Goal: Transaction & Acquisition: Purchase product/service

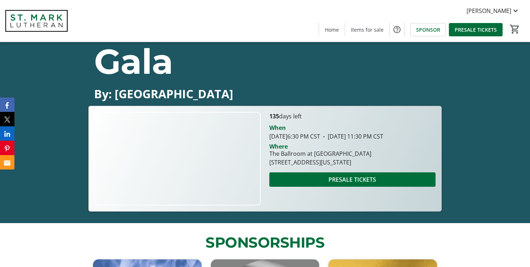
scroll to position [84, 0]
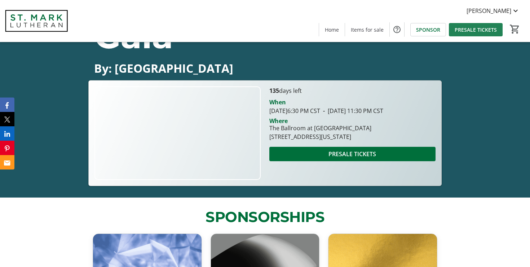
click at [462, 29] on span "PRESALE TICKETS" at bounding box center [475, 30] width 42 height 8
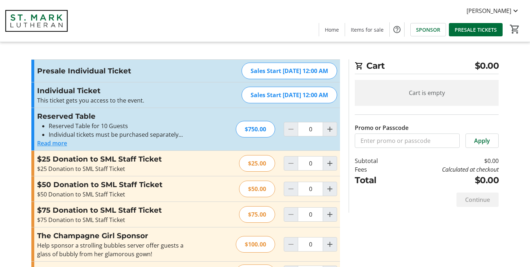
click at [55, 143] on button "Read more" at bounding box center [52, 143] width 30 height 9
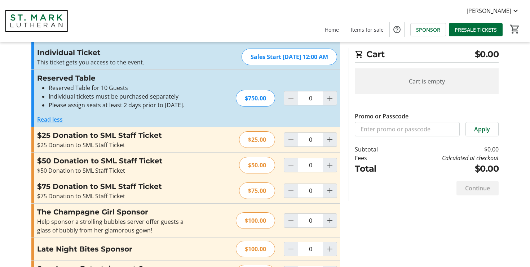
scroll to position [42, 0]
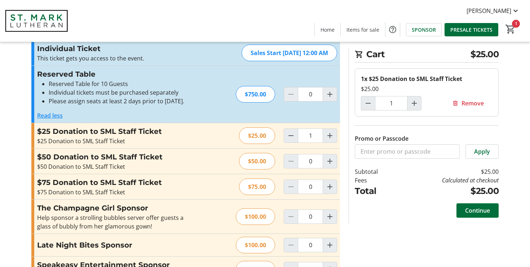
type input "0"
type input "1"
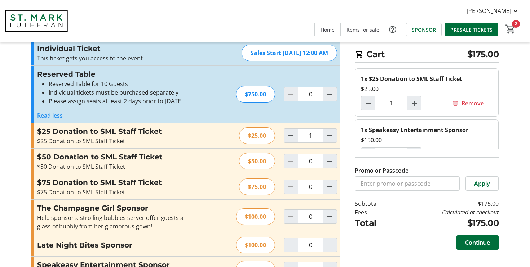
type input "0"
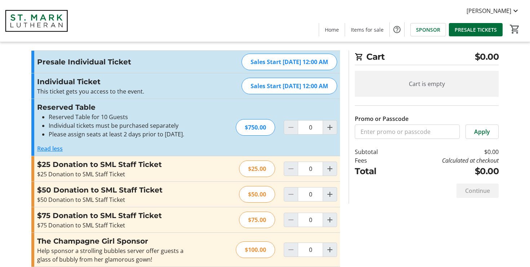
scroll to position [0, 0]
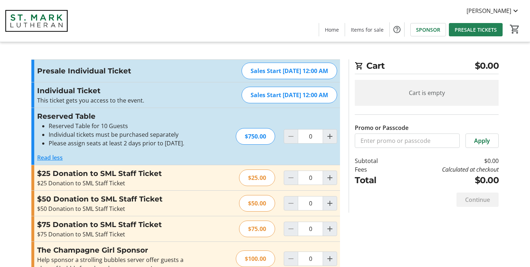
click at [472, 32] on span "PRESALE TICKETS" at bounding box center [475, 30] width 42 height 8
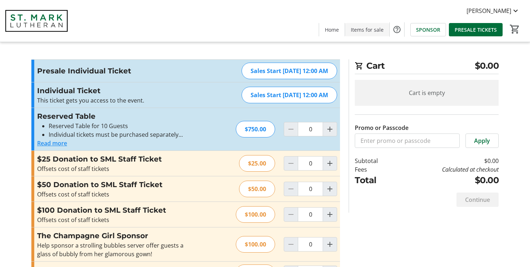
click at [364, 33] on span at bounding box center [367, 29] width 44 height 17
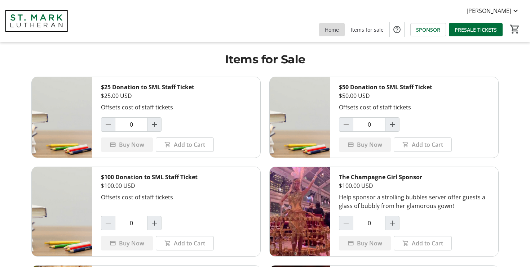
click at [329, 31] on span "Home" at bounding box center [332, 30] width 14 height 8
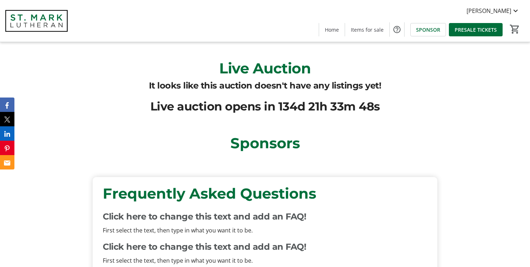
scroll to position [1605, 0]
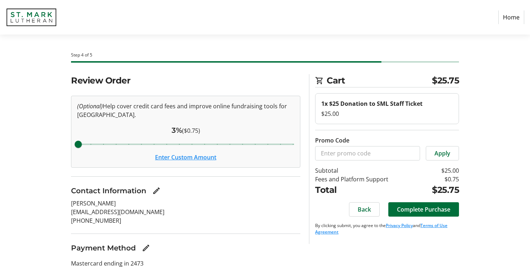
click at [513, 18] on link "Home" at bounding box center [511, 17] width 26 height 14
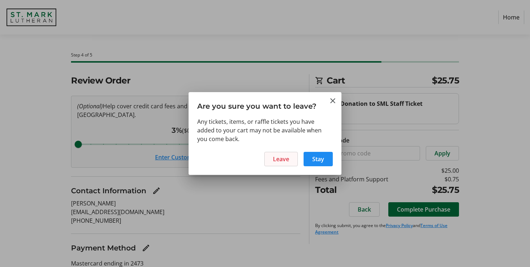
click at [287, 162] on span "Leave" at bounding box center [281, 159] width 16 height 9
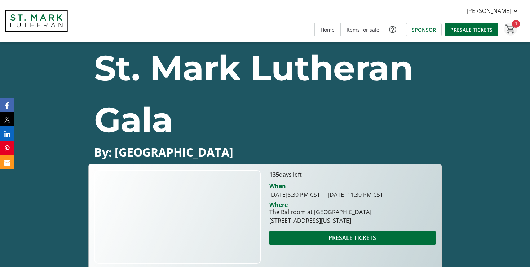
click at [509, 27] on mat-icon "1" at bounding box center [510, 29] width 11 height 11
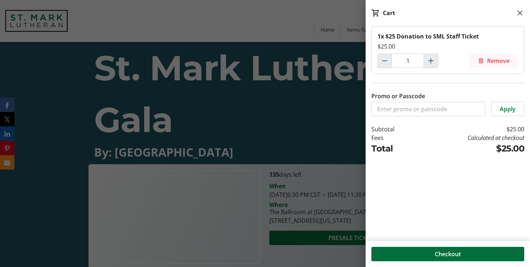
click at [497, 62] on span "Remove" at bounding box center [498, 61] width 22 height 9
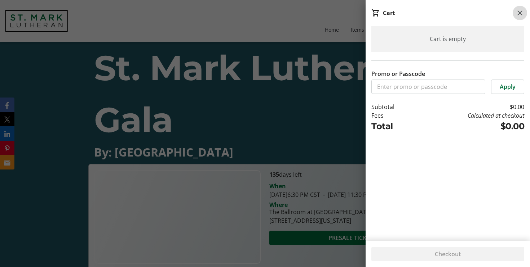
click at [520, 14] on mat-icon at bounding box center [519, 13] width 9 height 9
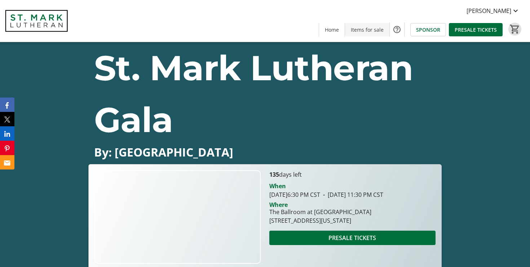
click at [367, 29] on span "Items for sale" at bounding box center [367, 30] width 33 height 8
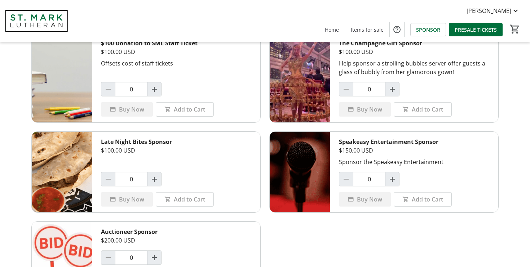
scroll to position [135, 0]
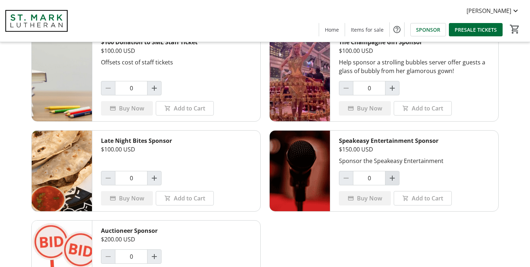
click at [395, 173] on span "Increment by one" at bounding box center [392, 179] width 14 height 14
type input "1"
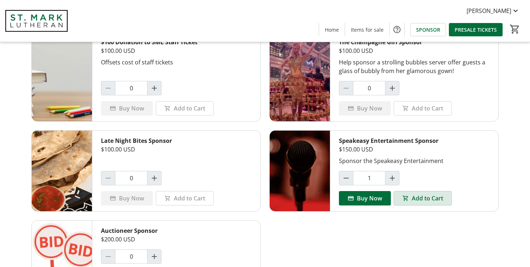
click at [425, 196] on span "Add to Cart" at bounding box center [427, 198] width 31 height 9
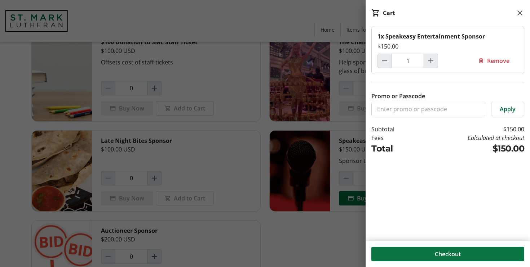
click at [459, 253] on span "Checkout" at bounding box center [448, 254] width 26 height 9
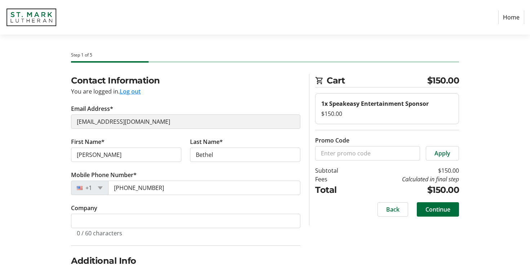
click at [510, 19] on link "Home" at bounding box center [511, 17] width 26 height 14
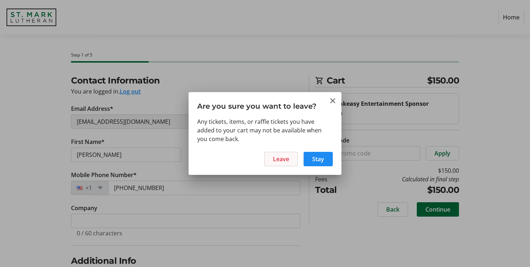
click at [288, 160] on span "Leave" at bounding box center [281, 159] width 16 height 9
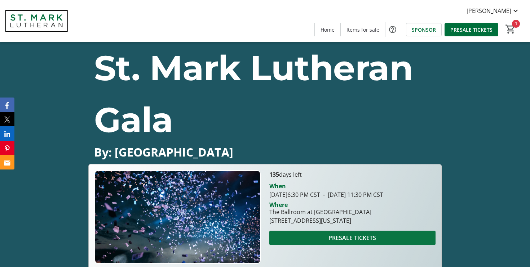
click at [354, 243] on span "PRESALE TICKETS" at bounding box center [352, 238] width 48 height 9
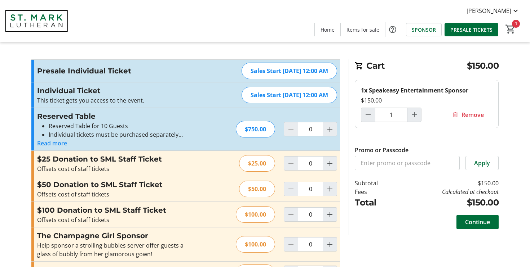
type input "1"
click at [331, 162] on mat-icon "Increment by one" at bounding box center [329, 163] width 9 height 9
type input "1"
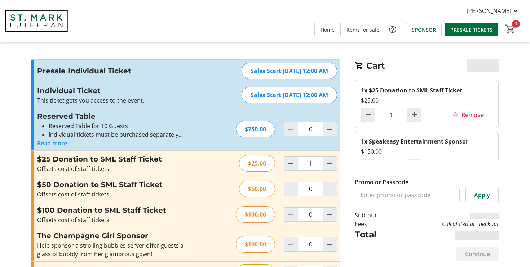
scroll to position [19, 0]
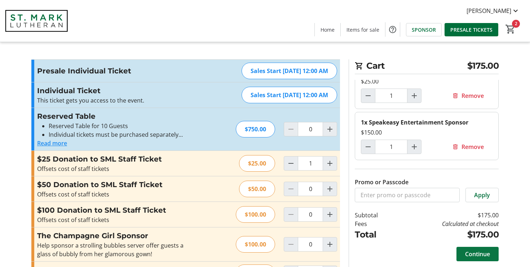
click at [483, 253] on span "Continue" at bounding box center [477, 254] width 25 height 9
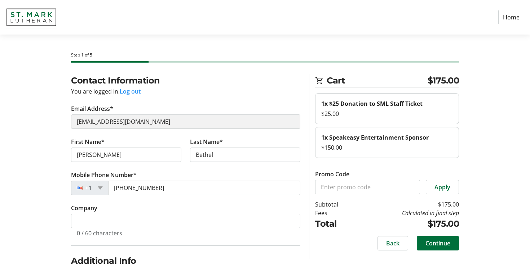
scroll to position [48, 0]
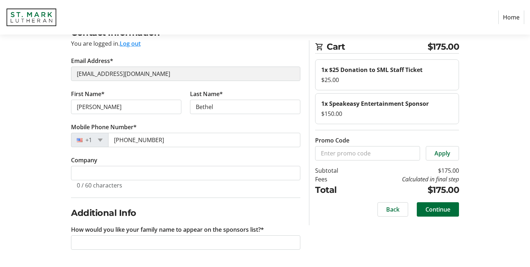
click at [389, 81] on div "$25.00" at bounding box center [387, 80] width 132 height 9
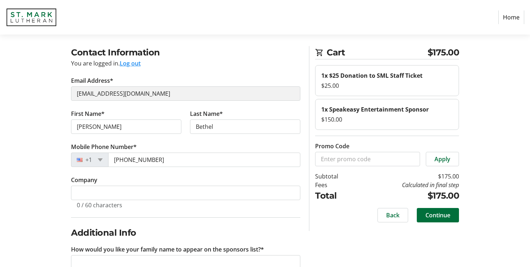
scroll to position [0, 0]
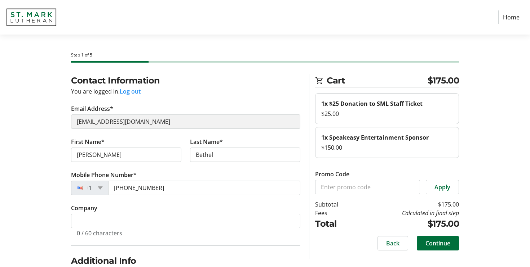
click at [514, 17] on link "Home" at bounding box center [511, 17] width 26 height 14
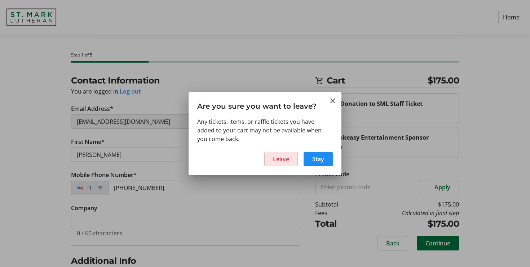
click at [286, 161] on span "Leave" at bounding box center [281, 159] width 16 height 9
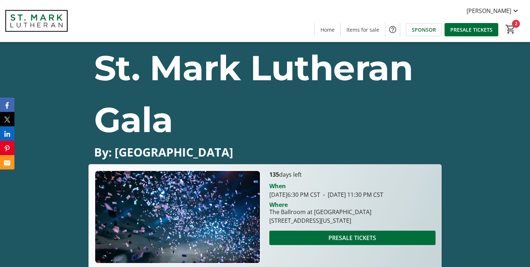
click at [512, 25] on mat-icon "2" at bounding box center [510, 29] width 11 height 11
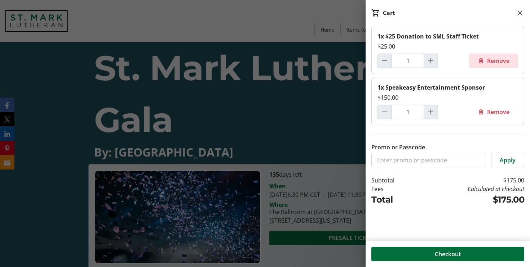
click at [488, 61] on span "Remove" at bounding box center [498, 61] width 22 height 9
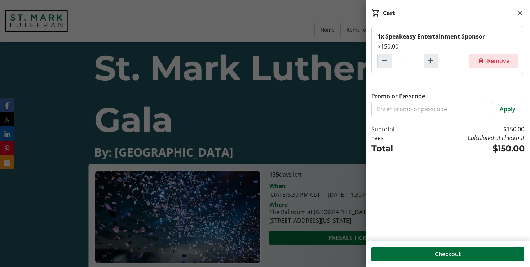
click at [490, 59] on span "Remove" at bounding box center [498, 61] width 22 height 9
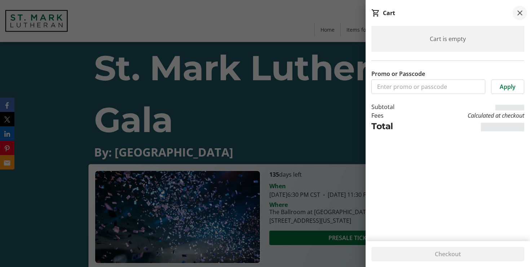
click at [521, 13] on mat-icon at bounding box center [519, 13] width 9 height 9
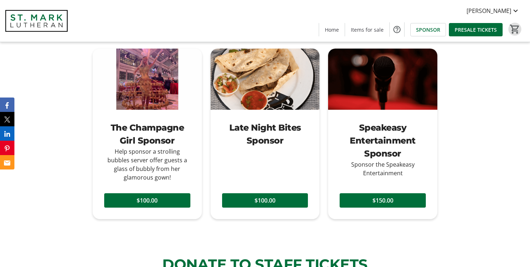
scroll to position [773, 0]
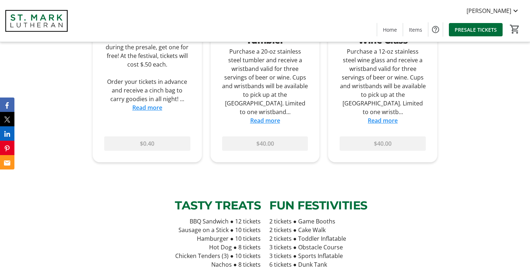
scroll to position [1139, 0]
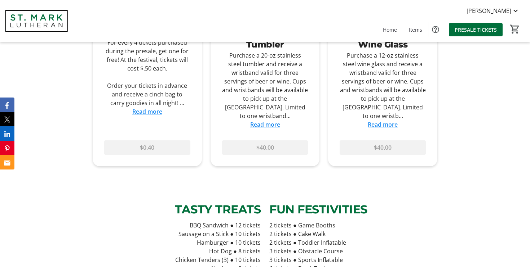
click at [381, 121] on link "Read more" at bounding box center [383, 125] width 30 height 8
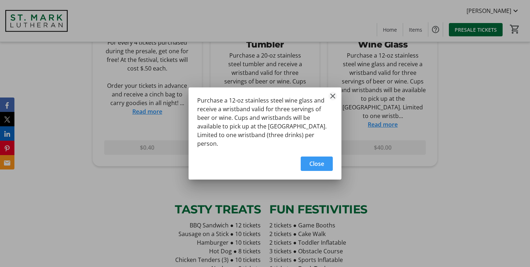
click at [333, 99] on mat-icon "Close" at bounding box center [332, 96] width 9 height 9
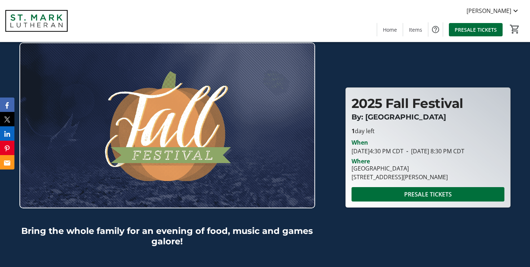
scroll to position [1139, 0]
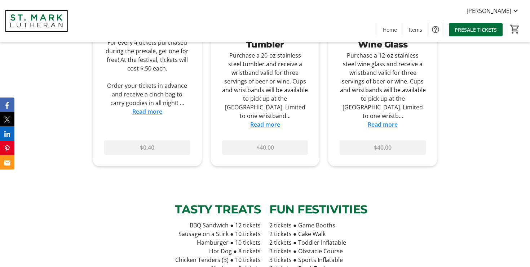
click at [262, 121] on link "Read more" at bounding box center [265, 125] width 30 height 8
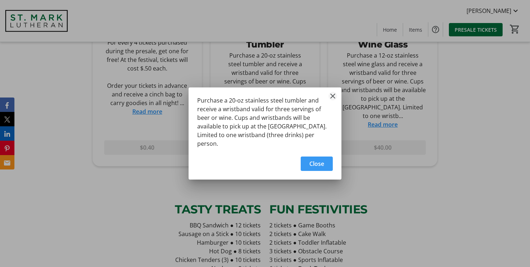
click at [334, 99] on mat-icon "Close" at bounding box center [332, 96] width 9 height 9
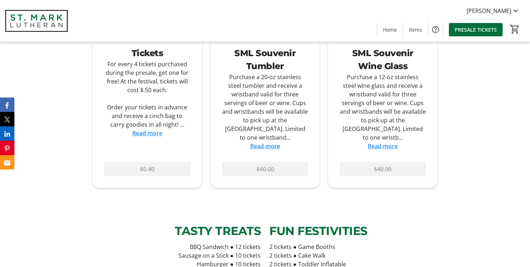
scroll to position [1099, 0]
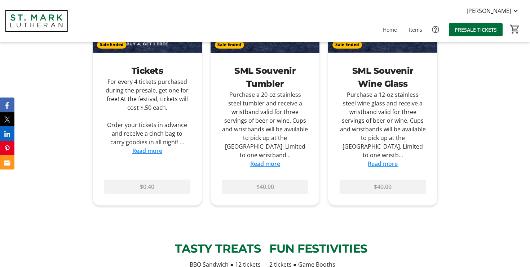
click at [148, 150] on link "Read more" at bounding box center [147, 151] width 30 height 8
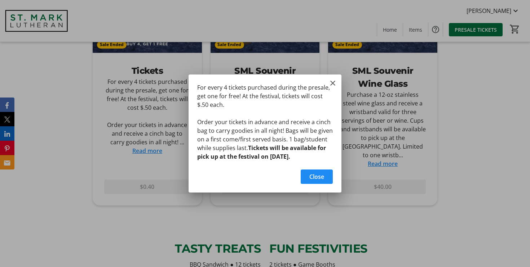
scroll to position [0, 0]
click at [332, 79] on mat-icon "Close" at bounding box center [332, 83] width 9 height 9
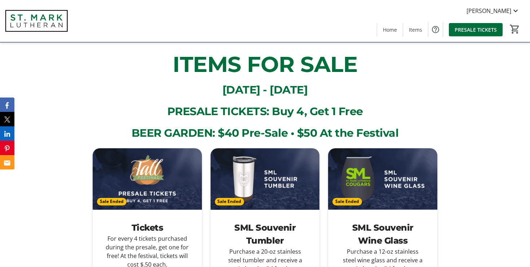
scroll to position [957, 0]
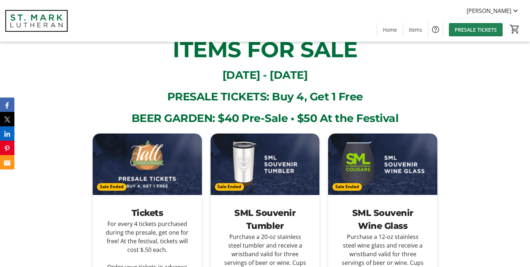
click at [471, 30] on span "PRESALE TICKETS" at bounding box center [475, 30] width 42 height 8
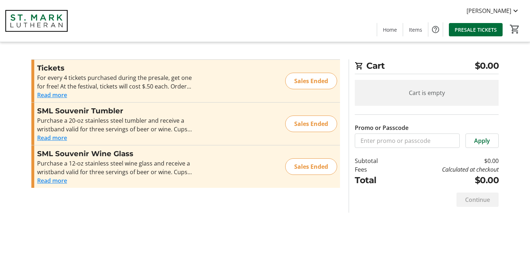
click at [54, 95] on button "Read more" at bounding box center [52, 95] width 30 height 9
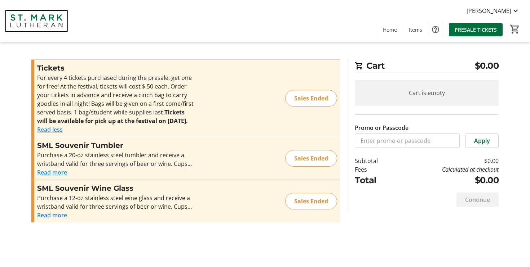
click at [53, 134] on button "Read less" at bounding box center [50, 129] width 26 height 9
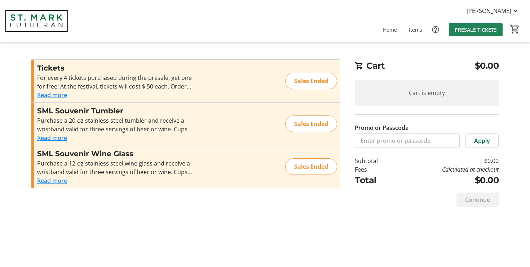
click at [476, 32] on span "PRESALE TICKETS" at bounding box center [475, 30] width 42 height 8
click at [26, 17] on img at bounding box center [36, 21] width 64 height 36
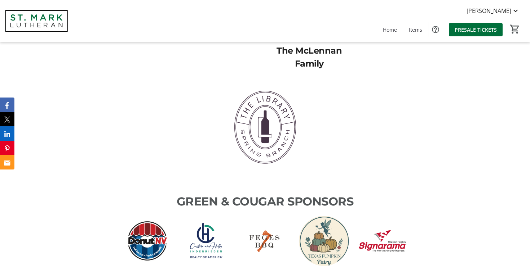
scroll to position [532, 0]
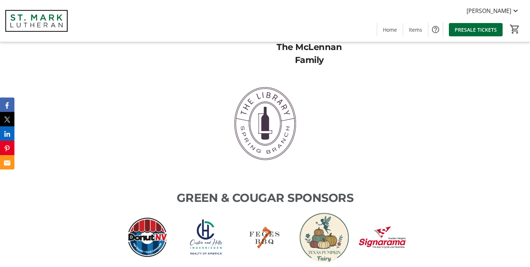
click at [302, 60] on span "The McLennan Family" at bounding box center [308, 53] width 65 height 23
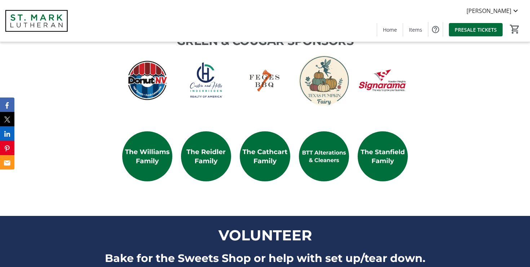
scroll to position [706, 0]
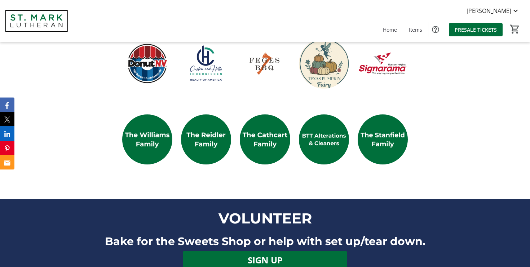
click at [150, 143] on img at bounding box center [147, 140] width 50 height 50
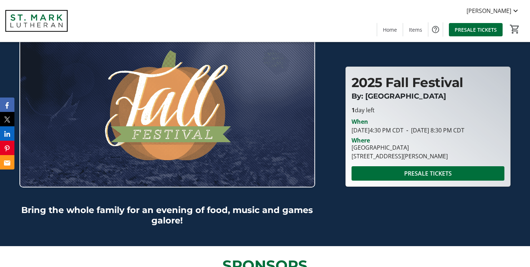
scroll to position [0, 0]
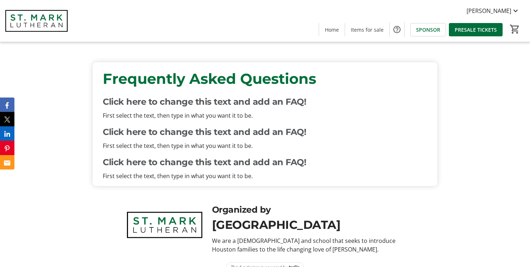
scroll to position [1759, 0]
